Goal: Check status: Check status

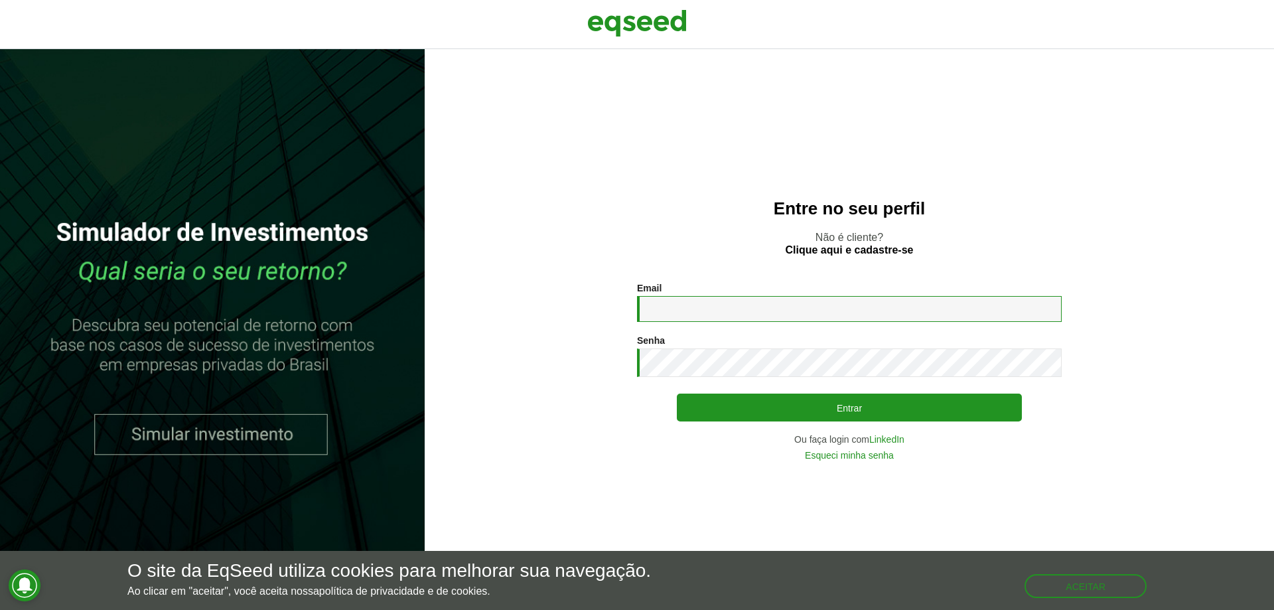
click at [803, 314] on input "Email *" at bounding box center [849, 309] width 425 height 26
type input "**********"
click at [677, 393] on button "Entrar" at bounding box center [849, 407] width 345 height 28
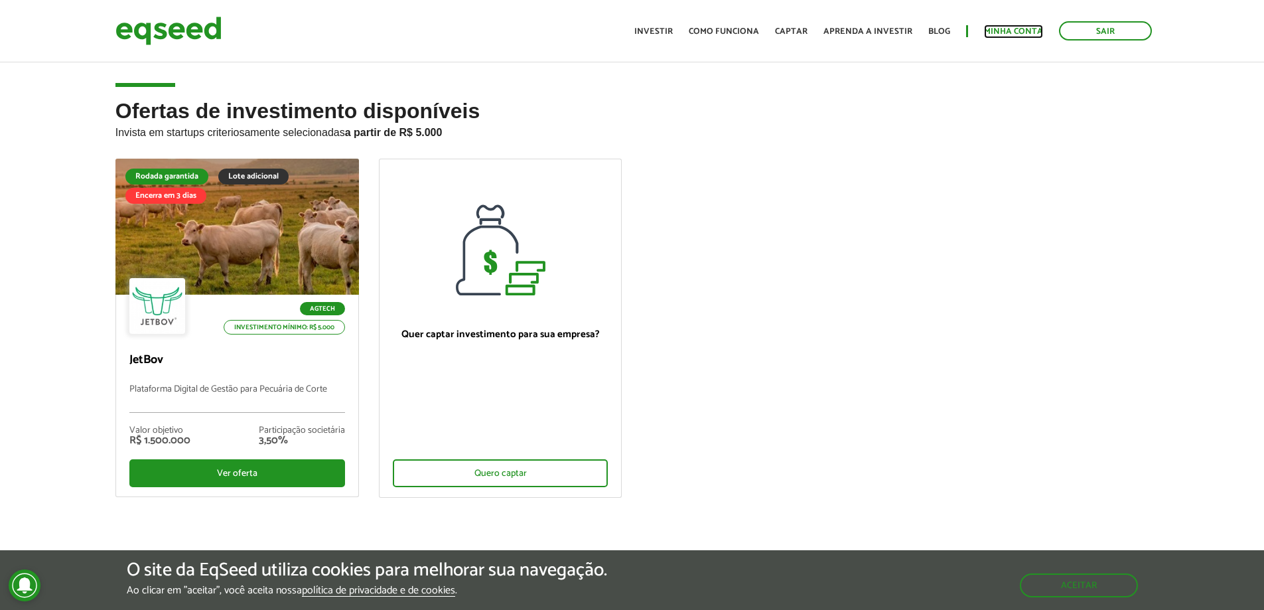
click at [991, 27] on link "Minha conta" at bounding box center [1013, 31] width 59 height 9
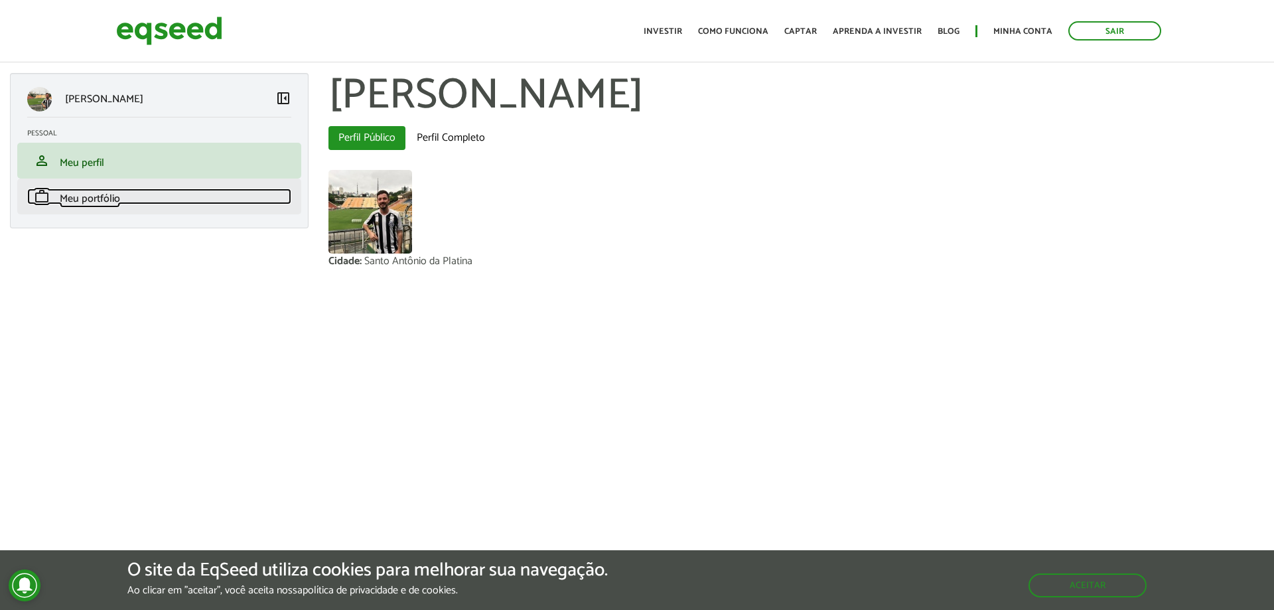
click at [163, 193] on link "work Meu portfólio" at bounding box center [159, 196] width 264 height 16
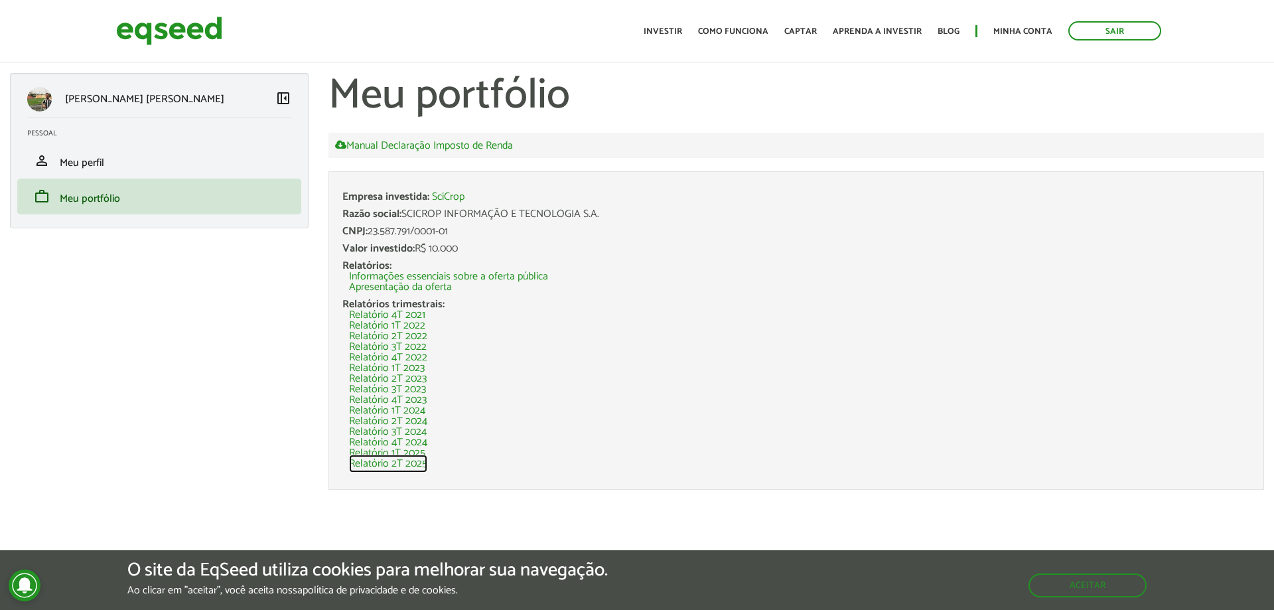
click at [407, 458] on link "Relatório 2T 2025" at bounding box center [388, 463] width 78 height 11
click at [139, 34] on img at bounding box center [169, 30] width 106 height 35
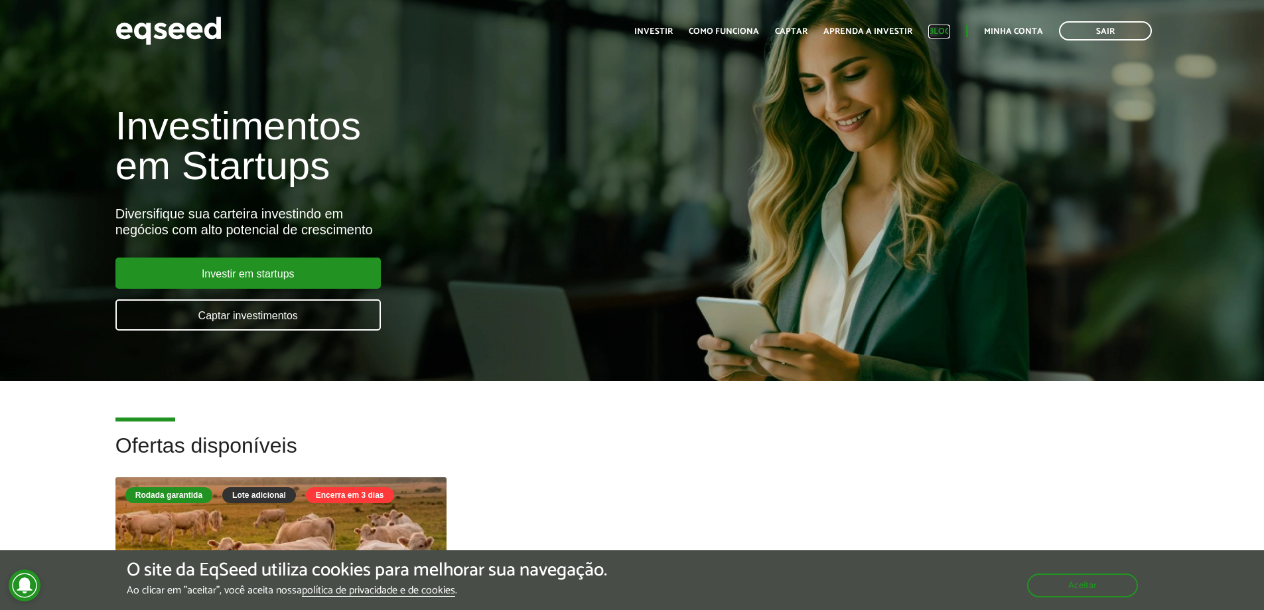
click at [937, 36] on link "Blog" at bounding box center [939, 31] width 22 height 9
click at [203, 24] on img at bounding box center [168, 30] width 106 height 35
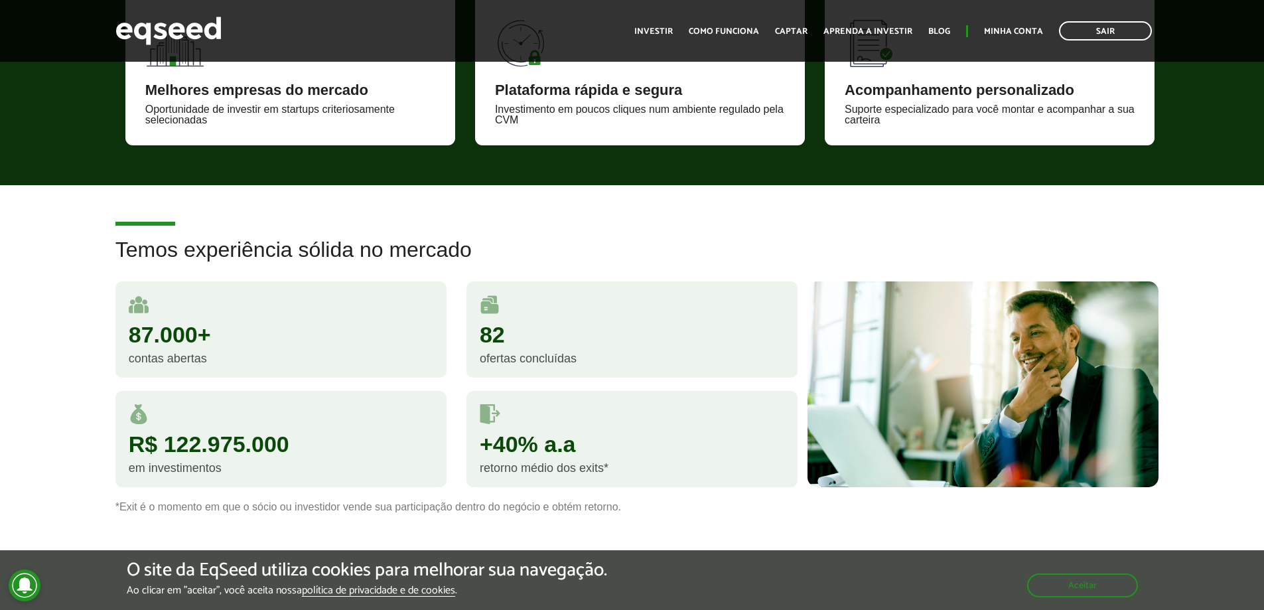
scroll to position [1061, 0]
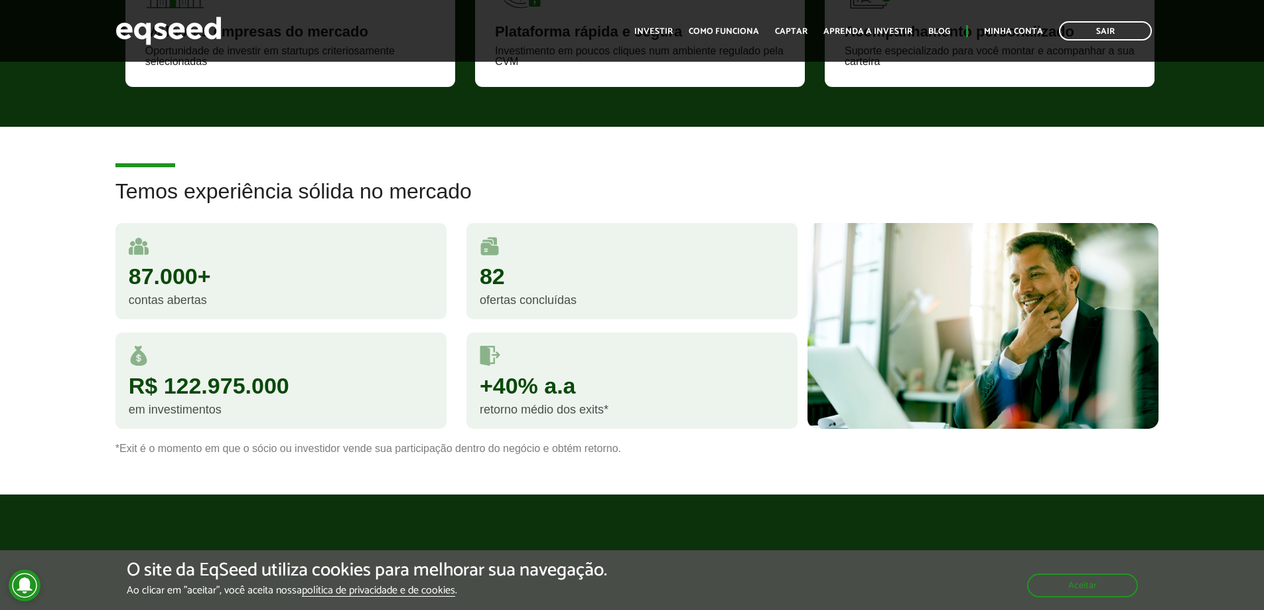
click at [517, 411] on div "retorno médio dos exits*" at bounding box center [632, 409] width 305 height 12
click at [509, 374] on div "+40% a.a" at bounding box center [632, 385] width 305 height 23
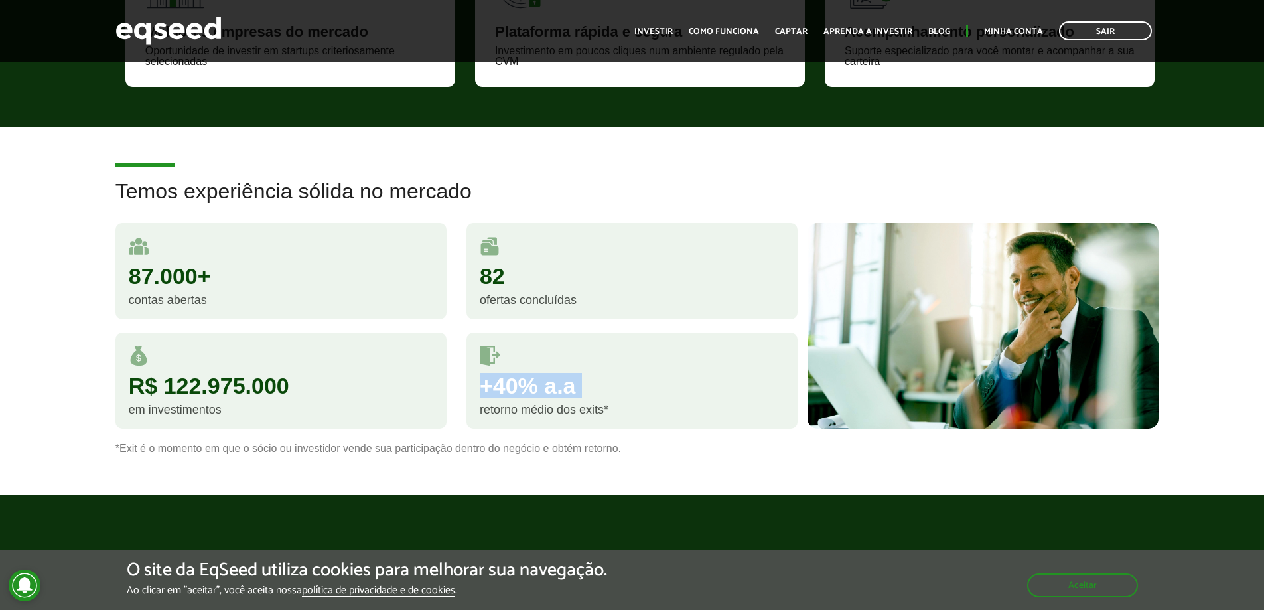
click at [509, 374] on div "+40% a.a" at bounding box center [632, 385] width 305 height 23
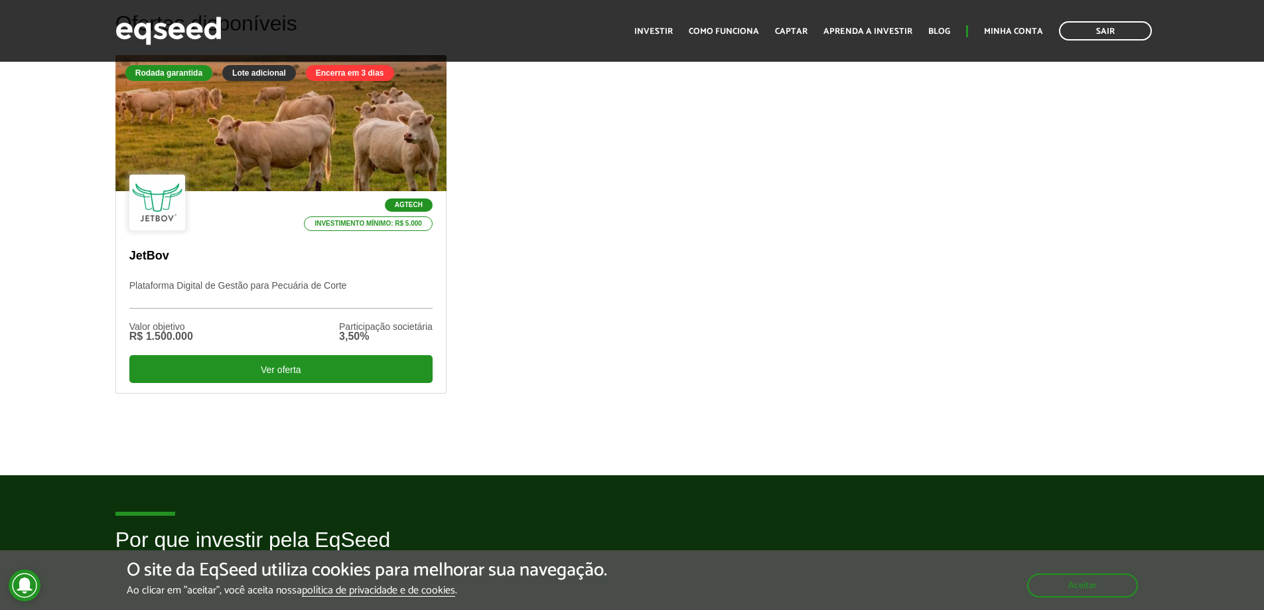
scroll to position [199, 0]
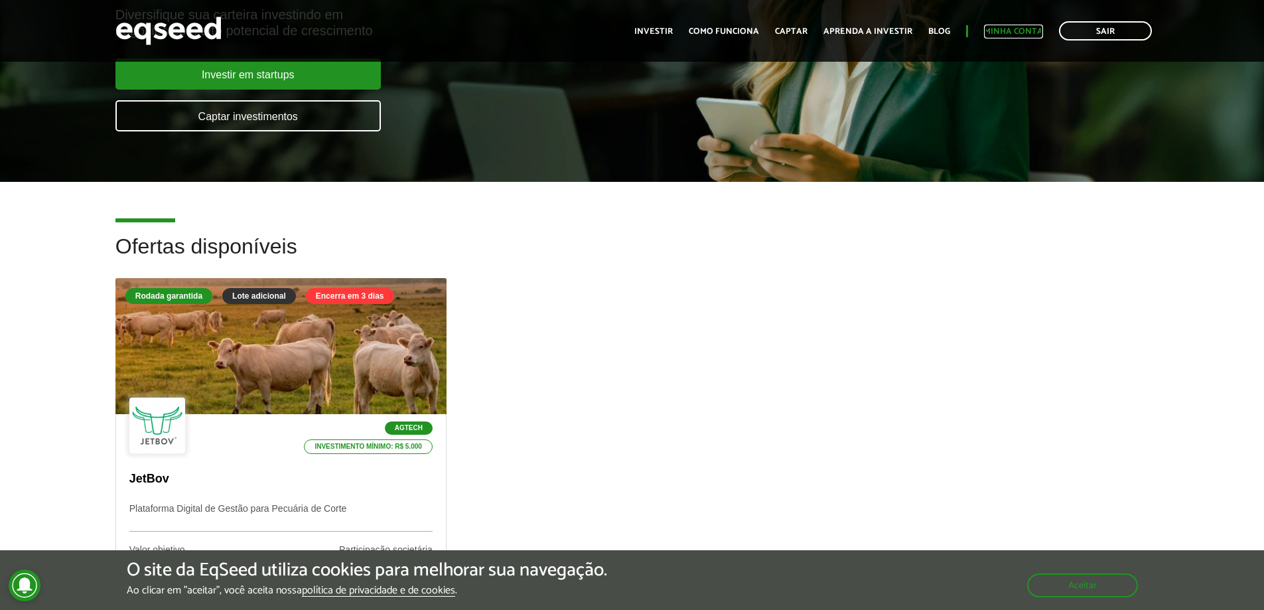
click at [985, 33] on link "Minha conta" at bounding box center [1013, 31] width 59 height 9
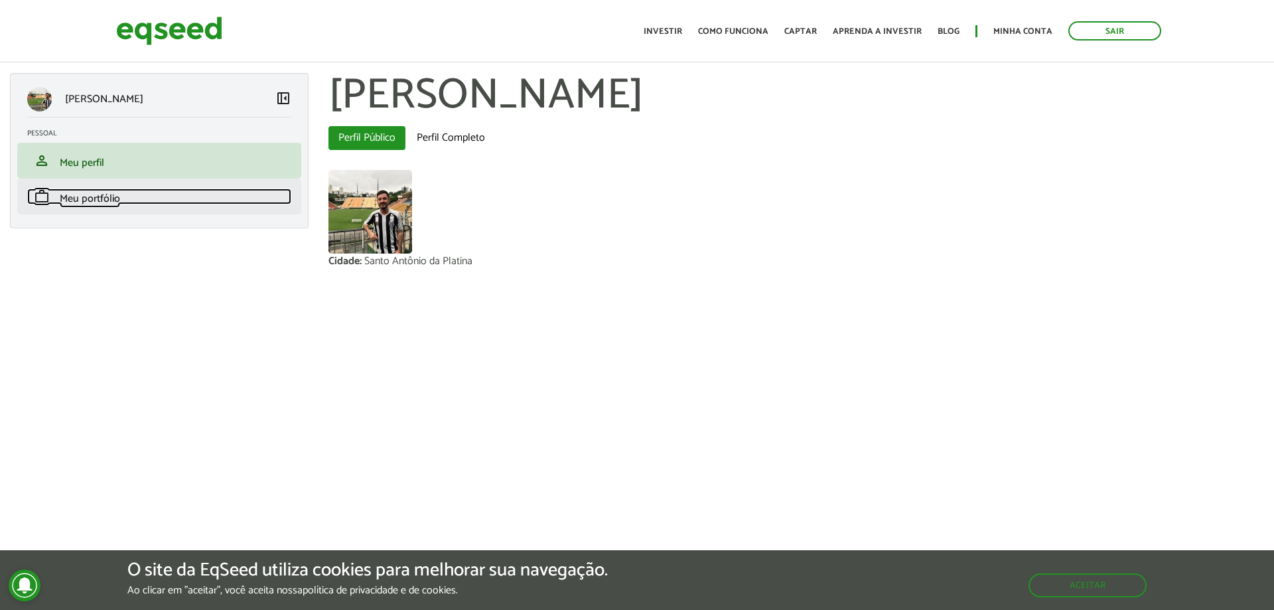
click at [154, 195] on link "work Meu portfólio" at bounding box center [159, 196] width 264 height 16
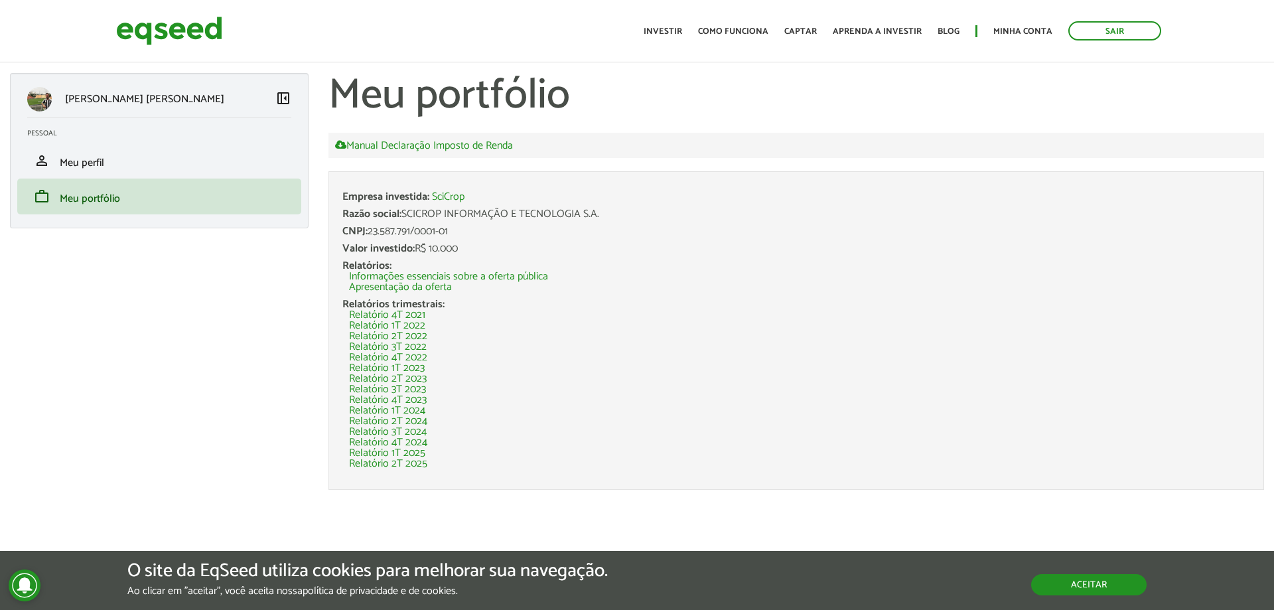
click at [1098, 582] on button "Aceitar" at bounding box center [1088, 584] width 115 height 21
